Goal: Task Accomplishment & Management: Use online tool/utility

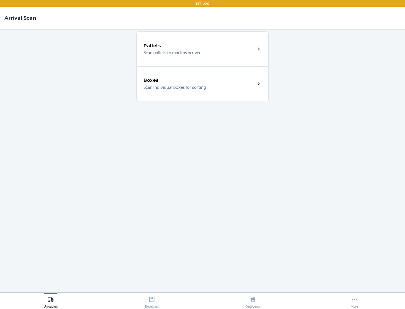
click at [199, 80] on div "Boxes" at bounding box center [199, 80] width 112 height 7
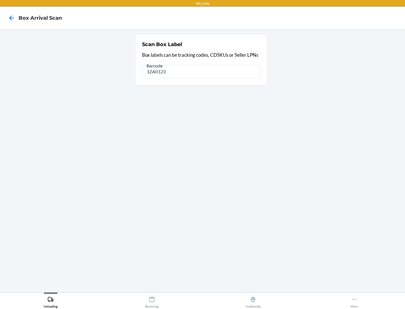
type input "1ZAti123"
